Goal: Transaction & Acquisition: Purchase product/service

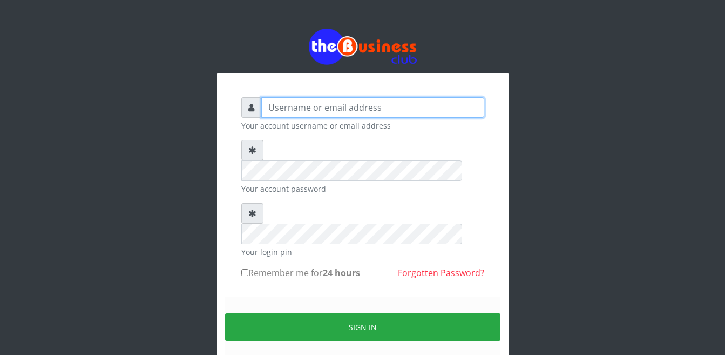
type input "Busybrain2"
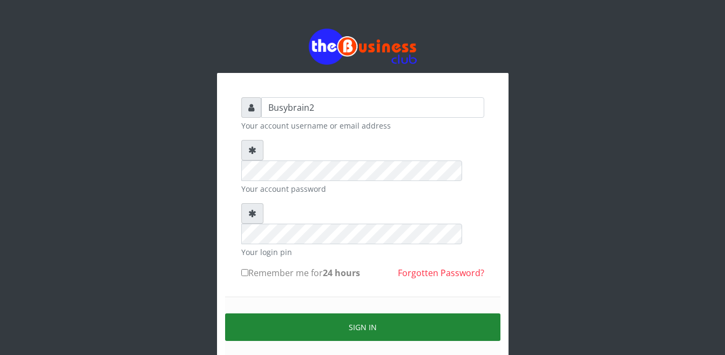
click at [339, 313] on button "Sign in" at bounding box center [362, 327] width 275 height 28
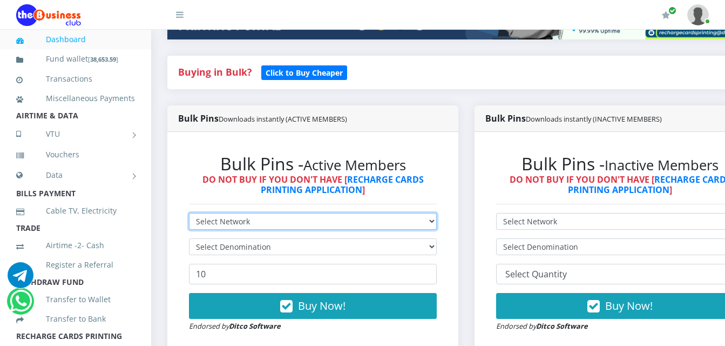
click at [278, 213] on select "Select Network MTN Globacom 9Mobile Airtel" at bounding box center [313, 221] width 248 height 17
select select "MTN"
click at [189, 213] on select "Select Network MTN Globacom 9Mobile Airtel" at bounding box center [313, 221] width 248 height 17
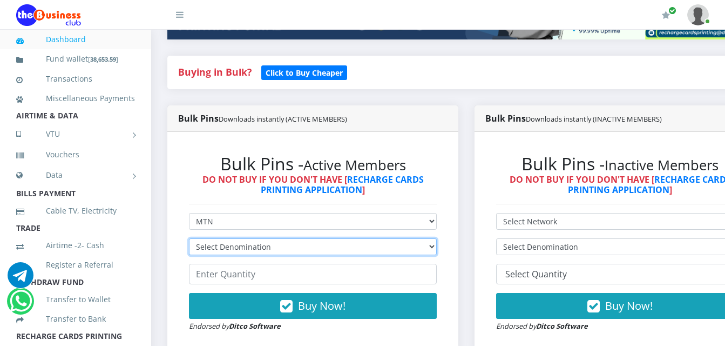
click at [276, 241] on select "Select Denomination" at bounding box center [313, 246] width 248 height 17
select select "484.95-500"
click at [189, 238] on select "Select Denomination MTN NGN100 - ₦96.99 MTN NGN200 - ₦193.98 MTN NGN400 - ₦387.…" at bounding box center [313, 246] width 248 height 17
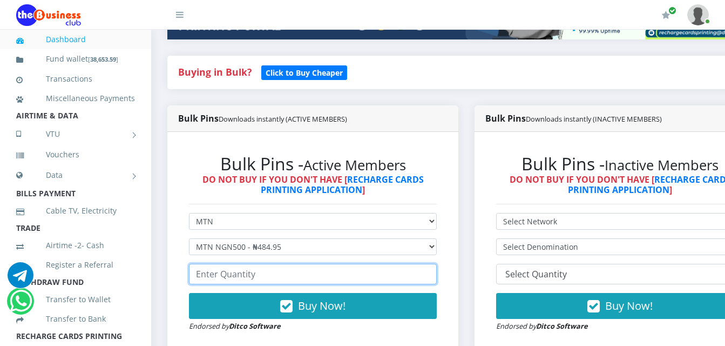
click at [273, 265] on input "number" at bounding box center [313, 273] width 248 height 21
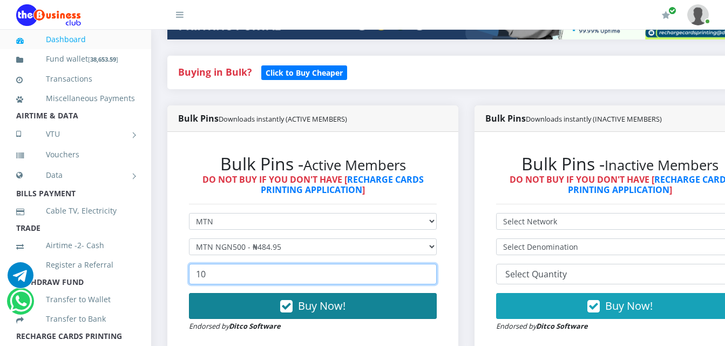
type input "10"
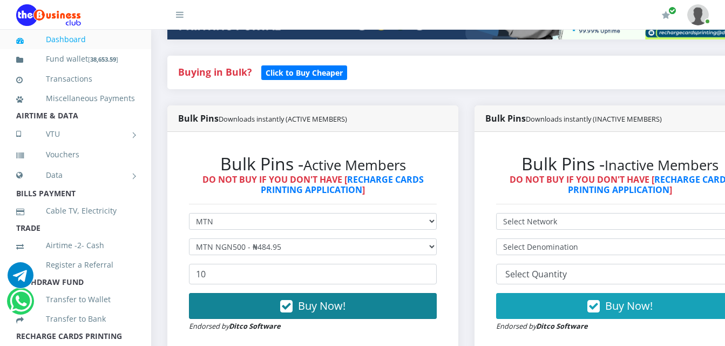
click at [289, 301] on icon "button" at bounding box center [286, 306] width 12 height 11
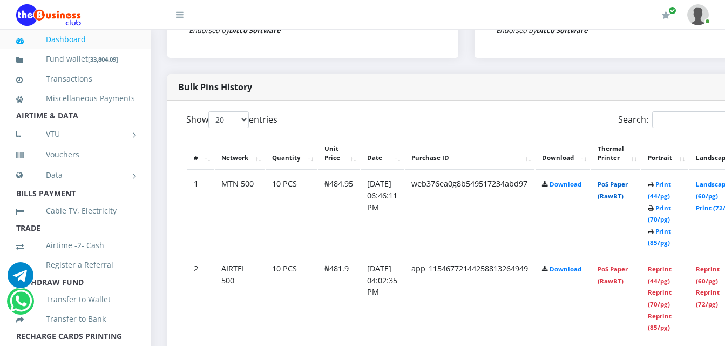
click at [628, 180] on link "PoS Paper (RawBT)" at bounding box center [613, 190] width 30 height 20
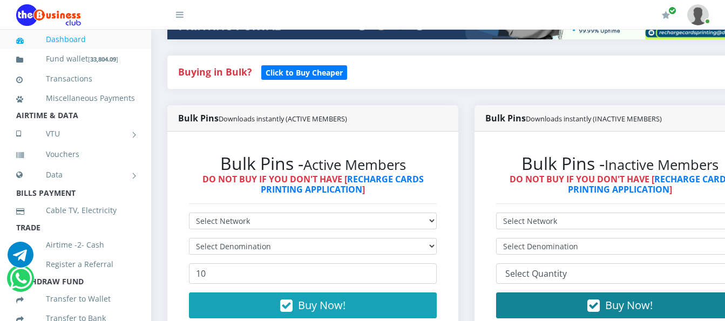
scroll to position [270, 0]
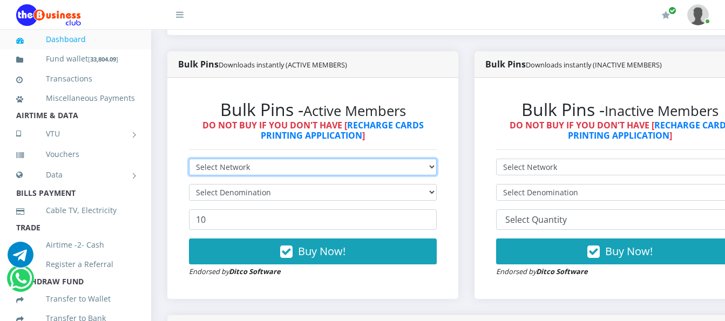
click at [398, 159] on select "Select Network MTN Globacom 9Mobile Airtel" at bounding box center [313, 167] width 248 height 17
select select "MTN"
click at [189, 159] on select "Select Network MTN Globacom 9Mobile Airtel" at bounding box center [313, 167] width 248 height 17
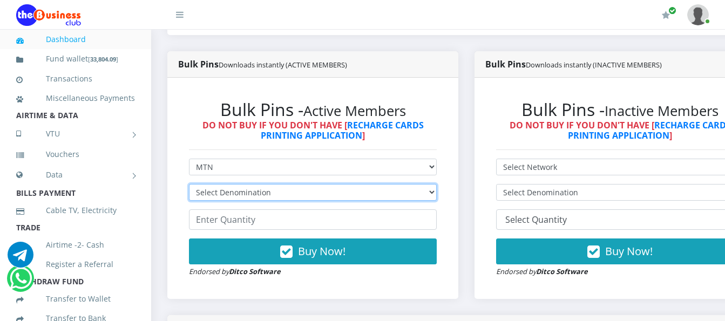
click at [398, 184] on select "Select Denomination MTN NGN100 - ₦96.99 MTN NGN200 - ₦193.98 MTN NGN400 - ₦387.…" at bounding box center [313, 192] width 248 height 17
select select "96.99-100"
click at [189, 184] on select "Select Denomination MTN NGN100 - ₦96.99 MTN NGN200 - ₦193.98 MTN NGN400 - ₦387.…" at bounding box center [313, 192] width 248 height 17
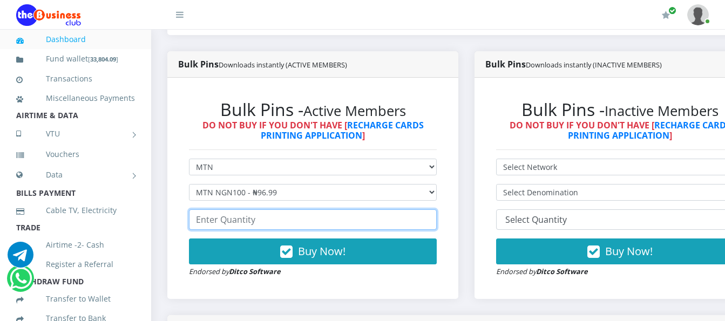
click at [401, 209] on input "number" at bounding box center [313, 219] width 248 height 21
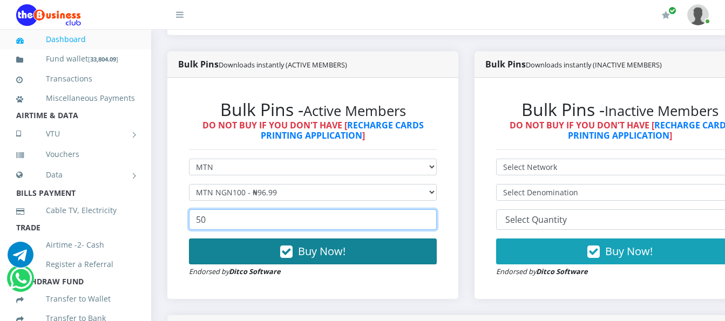
type input "50"
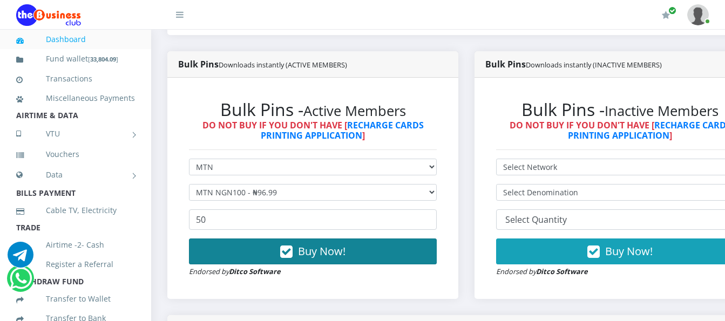
click at [410, 247] on button "Buy Now!" at bounding box center [313, 252] width 248 height 26
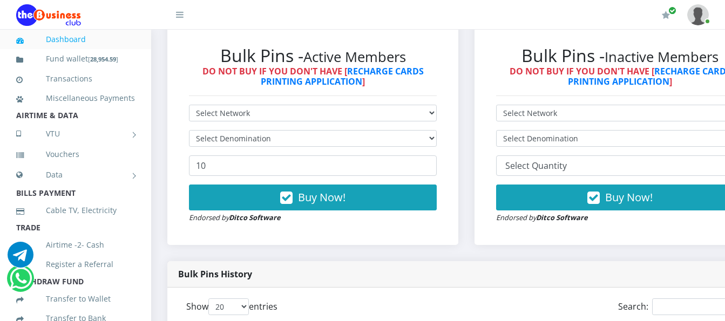
scroll to position [270, 0]
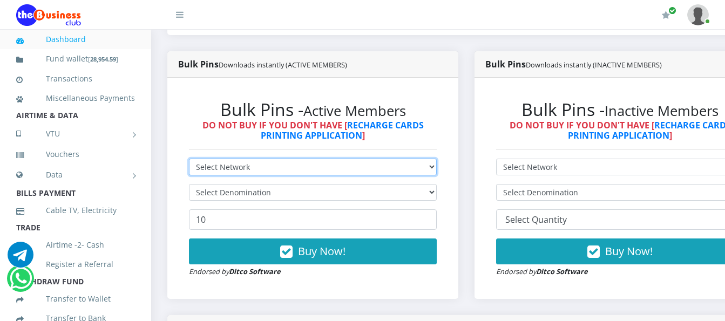
click at [311, 159] on select "Select Network MTN Globacom 9Mobile Airtel" at bounding box center [313, 167] width 248 height 17
select select "MTN"
click at [189, 159] on select "Select Network MTN Globacom 9Mobile Airtel" at bounding box center [313, 167] width 248 height 17
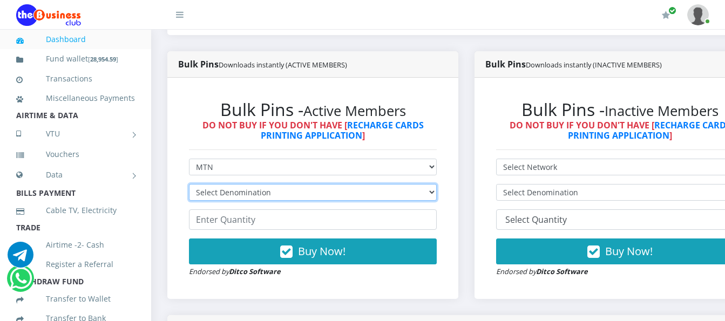
click at [311, 184] on select "Select Denomination MTN NGN100 - ₦96.99 MTN NGN200 - ₦193.98 MTN NGN400 - ₦387.…" at bounding box center [313, 192] width 248 height 17
select select "193.98-200"
click at [189, 184] on select "Select Denomination MTN NGN100 - ₦96.99 MTN NGN200 - ₦193.98 MTN NGN400 - ₦387.…" at bounding box center [313, 192] width 248 height 17
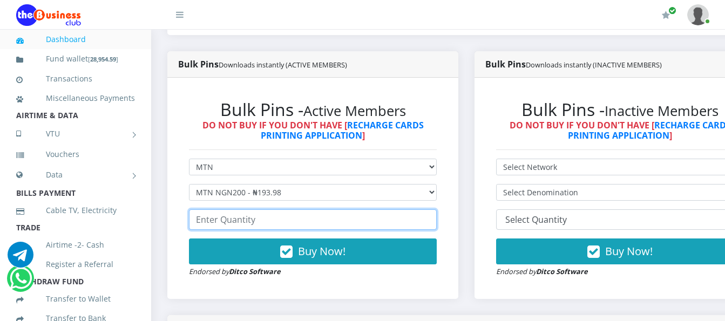
click at [301, 209] on input "number" at bounding box center [313, 219] width 248 height 21
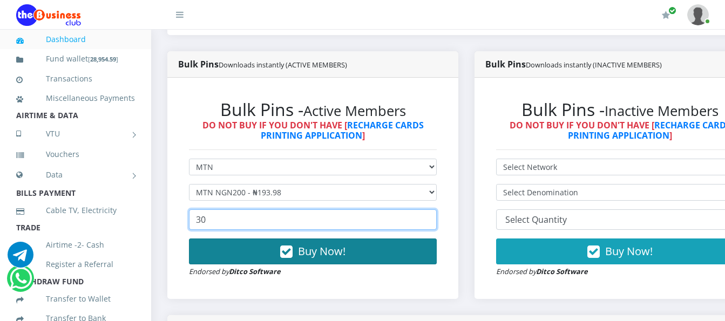
type input "30"
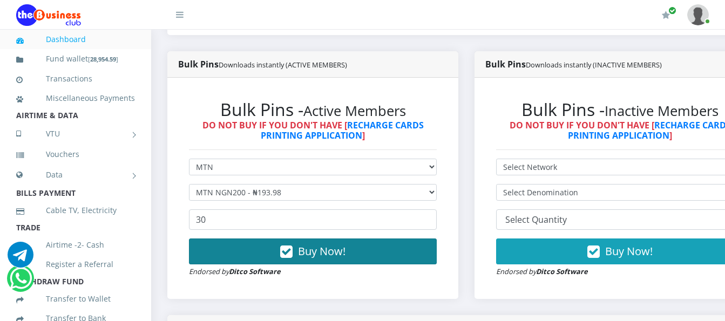
click at [290, 247] on icon "button" at bounding box center [286, 252] width 12 height 11
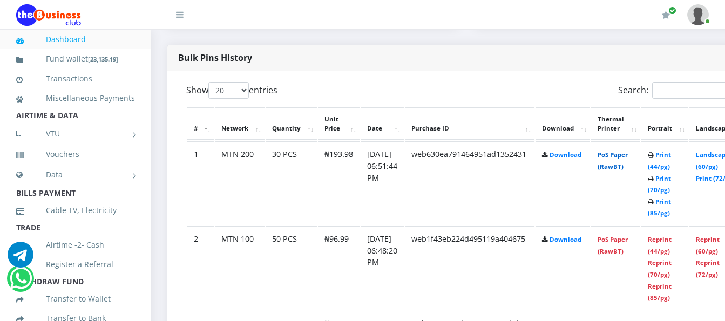
click at [626, 151] on link "PoS Paper (RawBT)" at bounding box center [613, 161] width 30 height 20
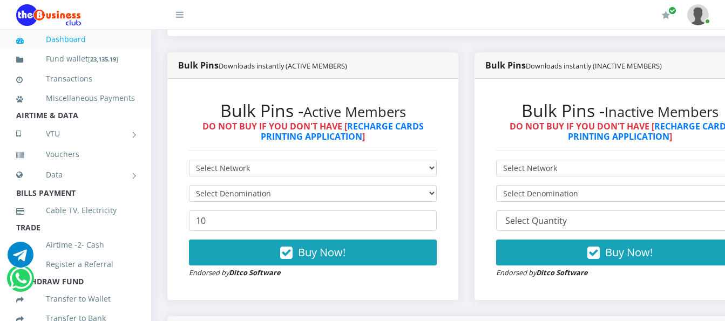
scroll to position [271, 0]
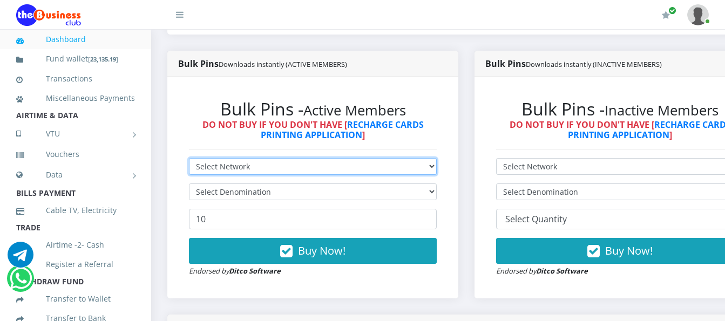
click at [342, 158] on select "Select Network MTN Globacom 9Mobile Airtel" at bounding box center [313, 166] width 248 height 17
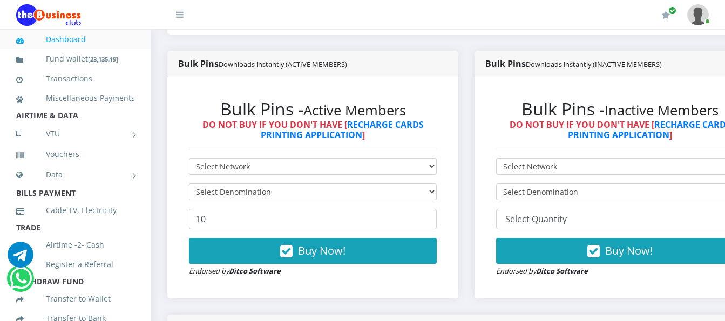
click at [303, 222] on form "Select Network MTN Globacom 9Mobile Airtel Select Denomination 10 Buy Now! Endo…" at bounding box center [313, 217] width 248 height 119
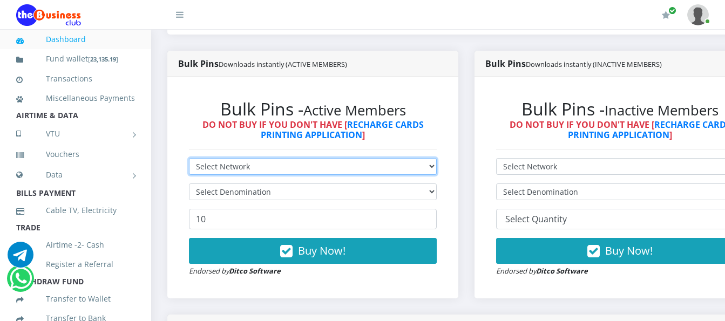
click at [313, 159] on select "Select Network MTN Globacom 9Mobile Airtel" at bounding box center [313, 166] width 248 height 17
select select "Airtel"
click at [189, 158] on select "Select Network MTN Globacom 9Mobile Airtel" at bounding box center [313, 166] width 248 height 17
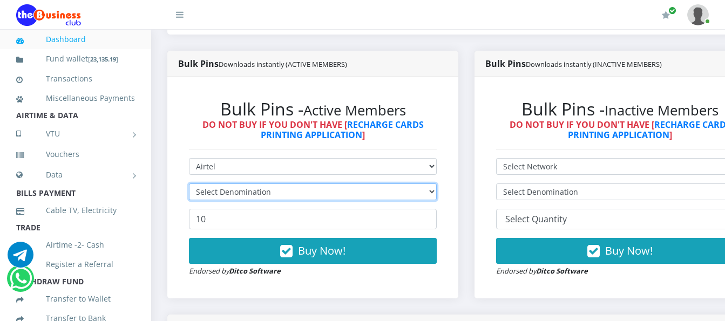
click at [326, 184] on select "Select Denomination" at bounding box center [313, 192] width 248 height 17
select select "96.38-100"
click at [189, 184] on select "Select Denomination Airtel NGN100 - ₦96.38 Airtel NGN200 - ₦192.76 Airtel NGN50…" at bounding box center [313, 192] width 248 height 17
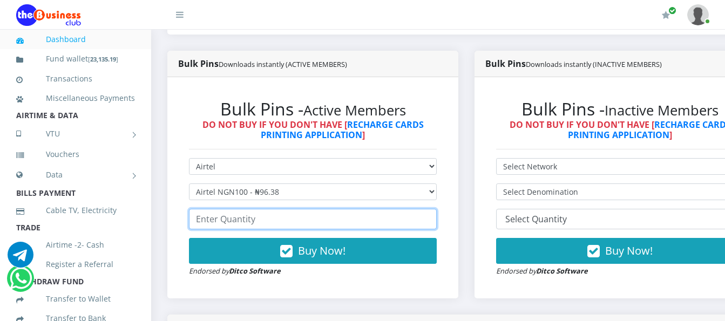
click at [326, 209] on input "number" at bounding box center [313, 219] width 248 height 21
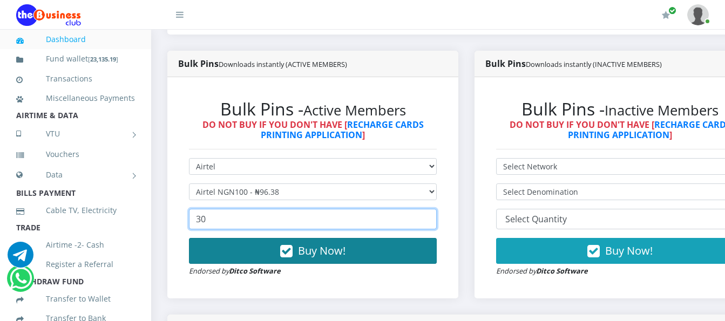
type input "30"
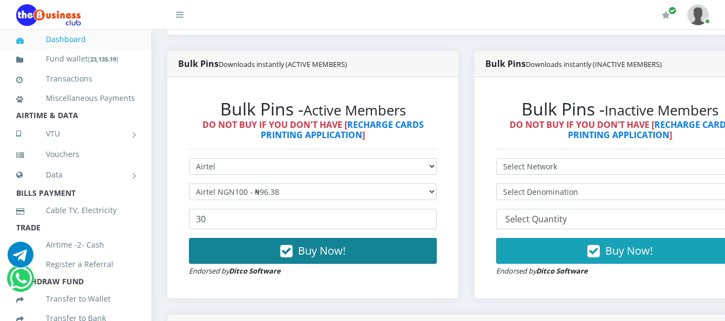
click at [329, 247] on span "Buy Now!" at bounding box center [322, 251] width 48 height 15
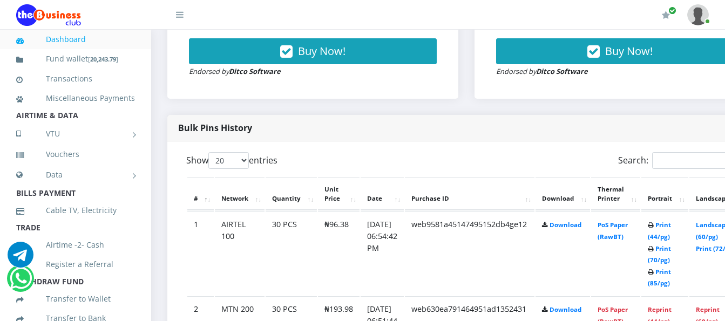
scroll to position [486, 0]
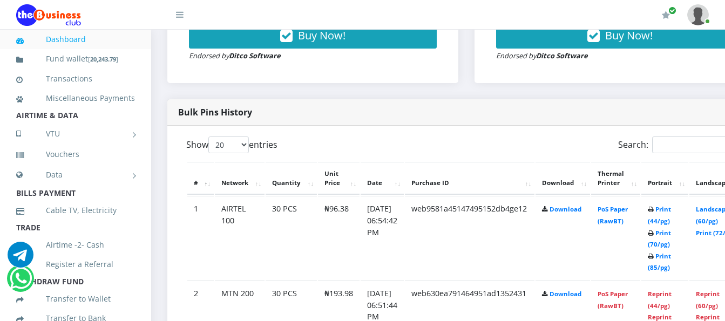
click at [631, 205] on td "PoS Paper (RawBT)" at bounding box center [615, 238] width 49 height 84
click at [628, 205] on link "PoS Paper (RawBT)" at bounding box center [613, 215] width 30 height 20
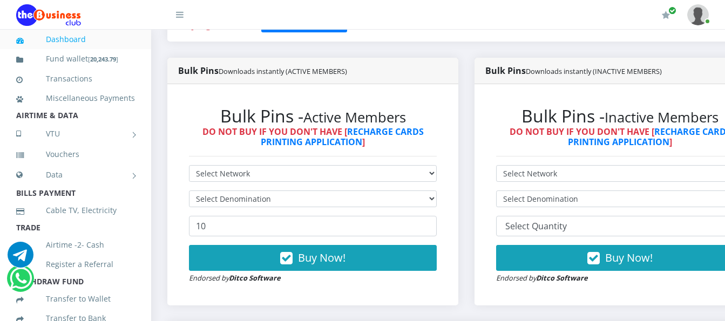
scroll to position [216, 0]
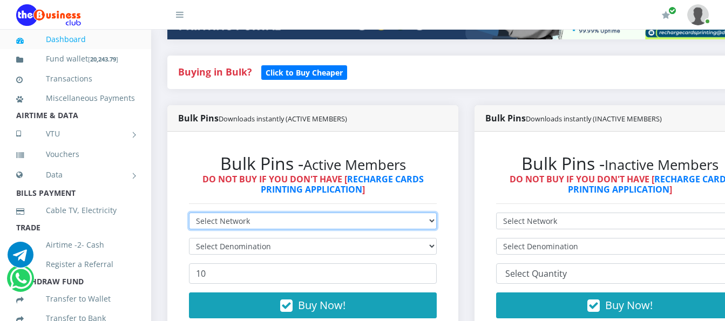
click at [289, 213] on select "Select Network MTN Globacom 9Mobile Airtel" at bounding box center [313, 221] width 248 height 17
select select "MTN"
click at [189, 213] on select "Select Network MTN Globacom 9Mobile Airtel" at bounding box center [313, 221] width 248 height 17
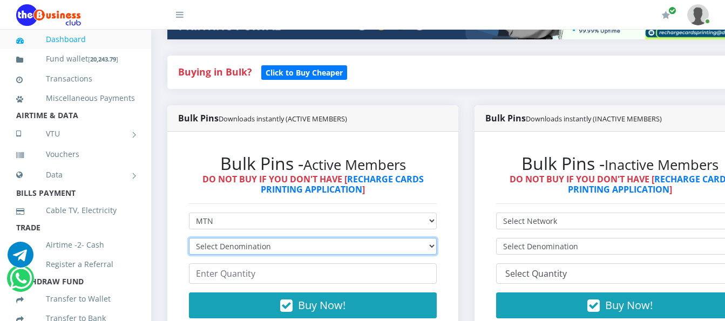
click at [281, 238] on select "Select Denomination MTN NGN100 - ₦96.99 MTN NGN200 - ₦193.98 MTN NGN400 - ₦387.…" at bounding box center [313, 246] width 248 height 17
select select "96.99-100"
click at [189, 238] on select "Select Denomination MTN NGN100 - ₦96.99 MTN NGN200 - ₦193.98 MTN NGN400 - ₦387.…" at bounding box center [313, 246] width 248 height 17
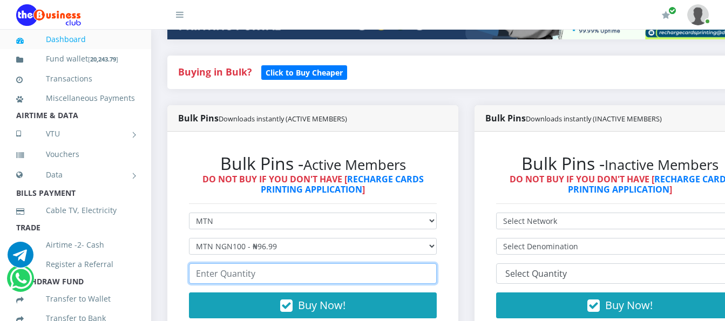
click at [277, 263] on input "number" at bounding box center [313, 273] width 248 height 21
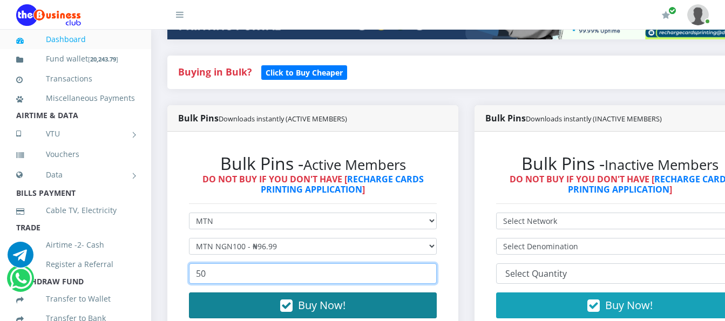
type input "50"
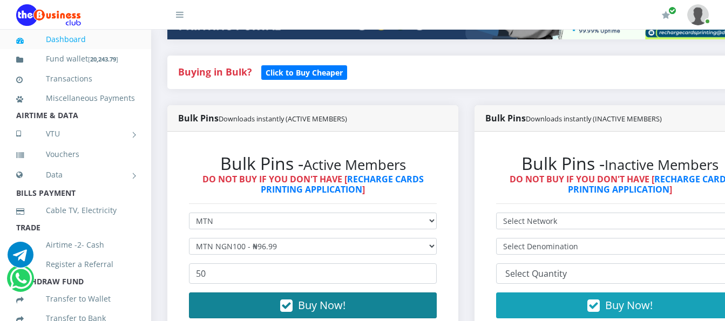
click at [302, 298] on span "Buy Now!" at bounding box center [322, 305] width 48 height 15
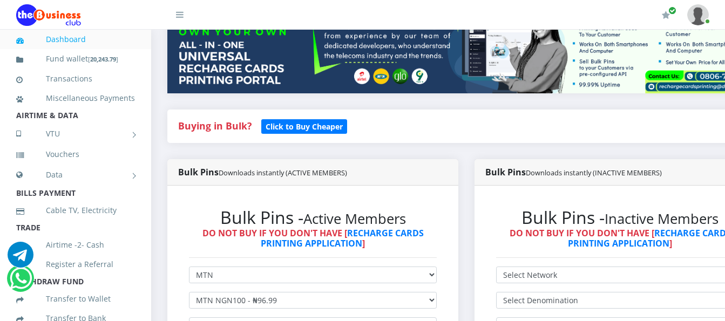
scroll to position [378, 0]
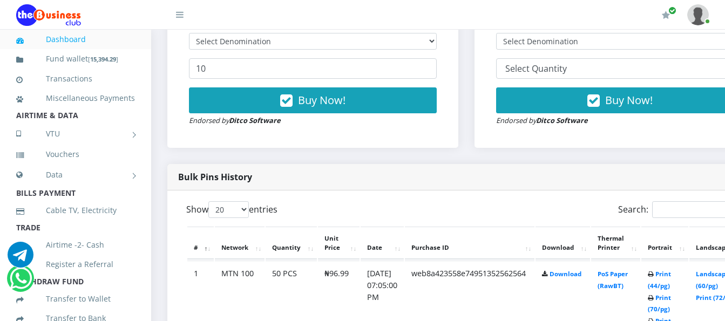
scroll to position [596, 0]
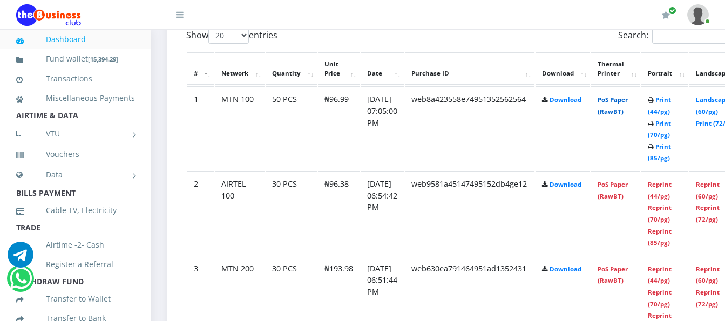
click at [628, 96] on link "PoS Paper (RawBT)" at bounding box center [613, 106] width 30 height 20
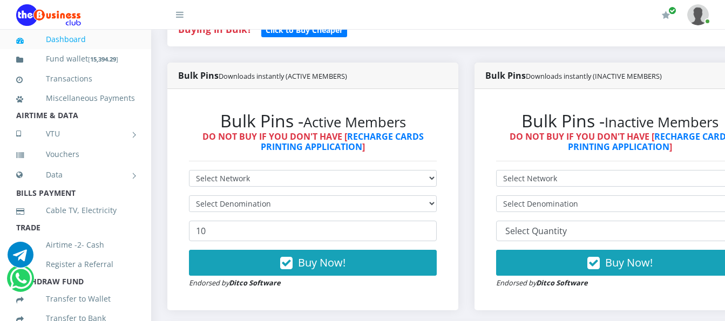
scroll to position [218, 0]
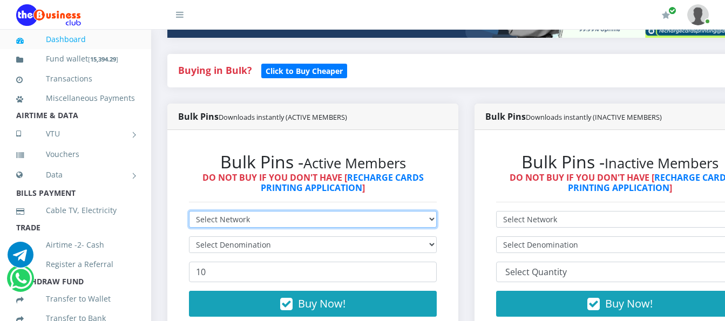
click at [394, 211] on select "Select Network MTN Globacom 9Mobile Airtel" at bounding box center [313, 219] width 248 height 17
click at [407, 211] on select "Select Network MTN Globacom 9Mobile Airtel" at bounding box center [313, 219] width 248 height 17
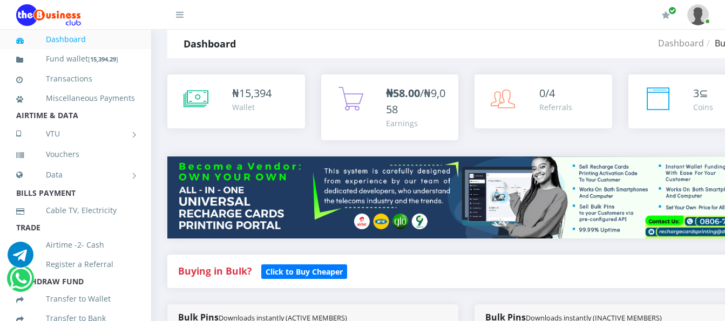
scroll to position [0, 0]
